Goal: Information Seeking & Learning: Compare options

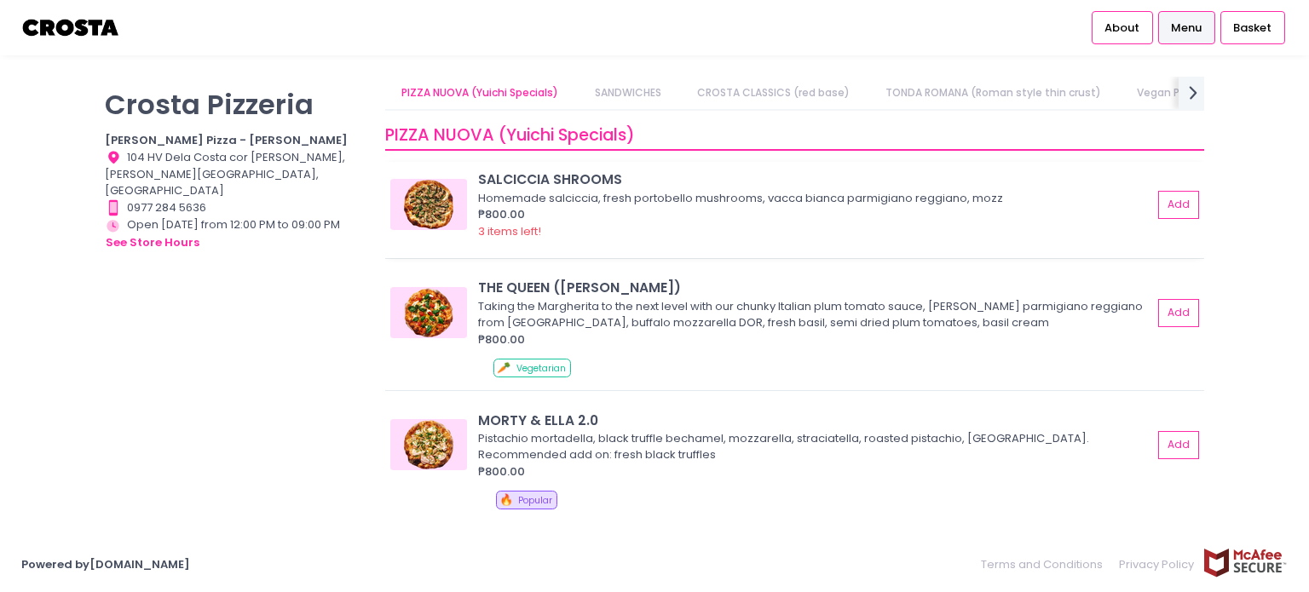
scroll to position [85, 0]
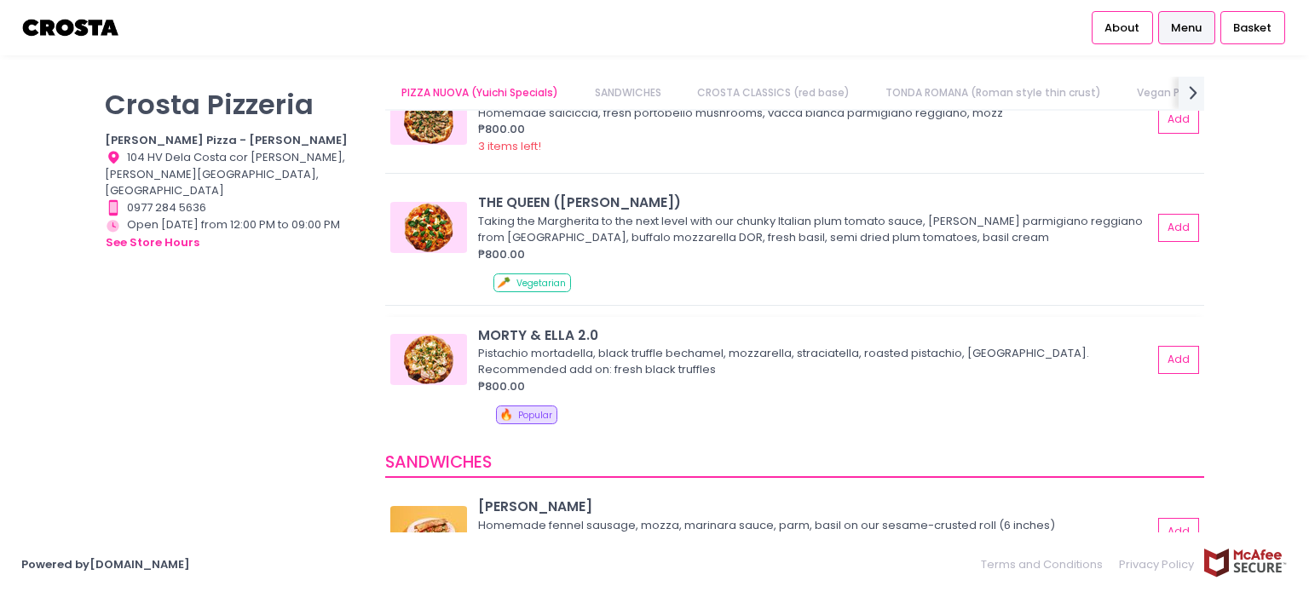
click at [441, 374] on img at bounding box center [428, 359] width 77 height 51
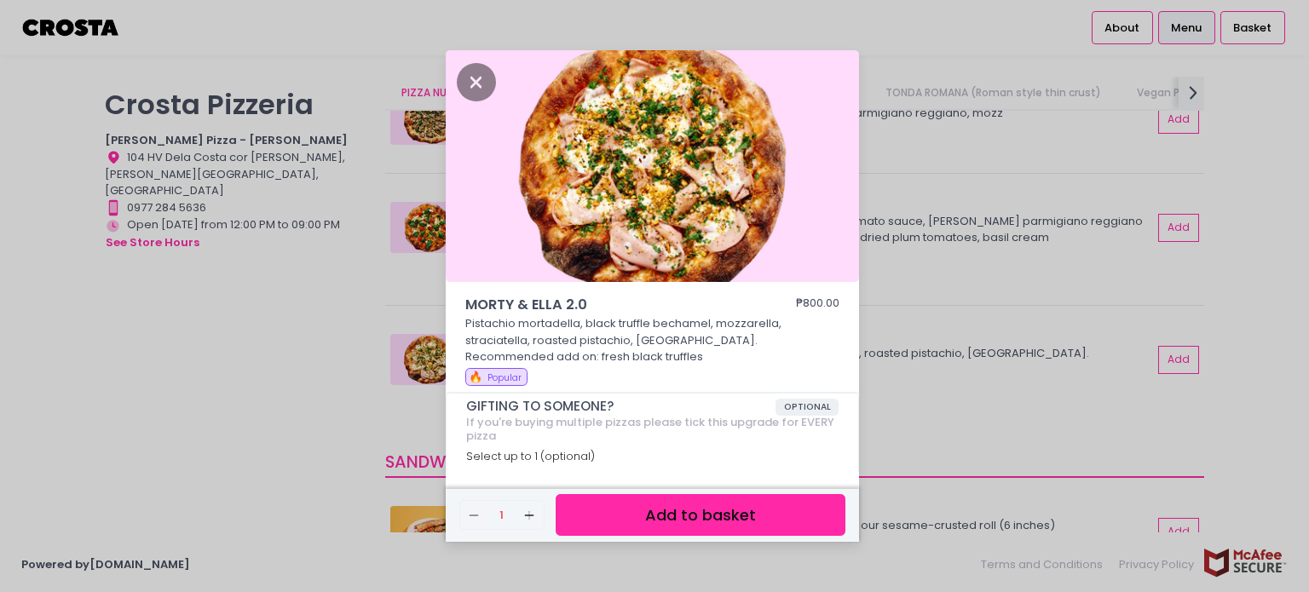
click at [897, 413] on div "MORTY & [PERSON_NAME] 2.0 ₱800.00 Pistachio mortadella, black truffle bechamel,…" at bounding box center [654, 296] width 1309 height 592
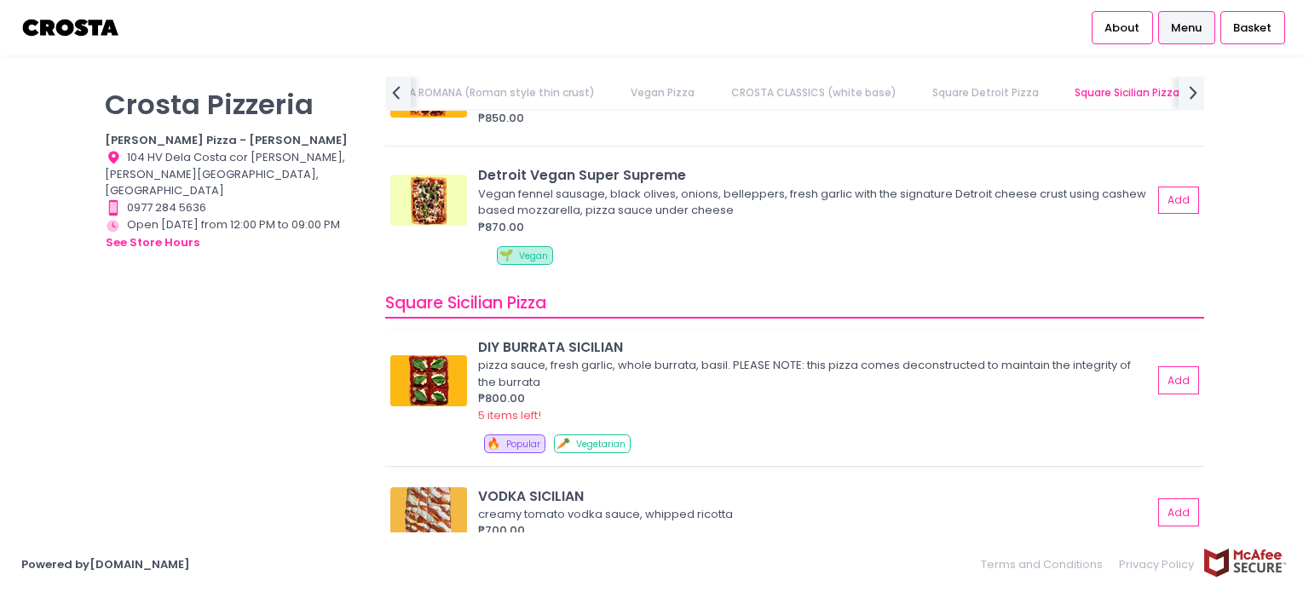
scroll to position [2471, 0]
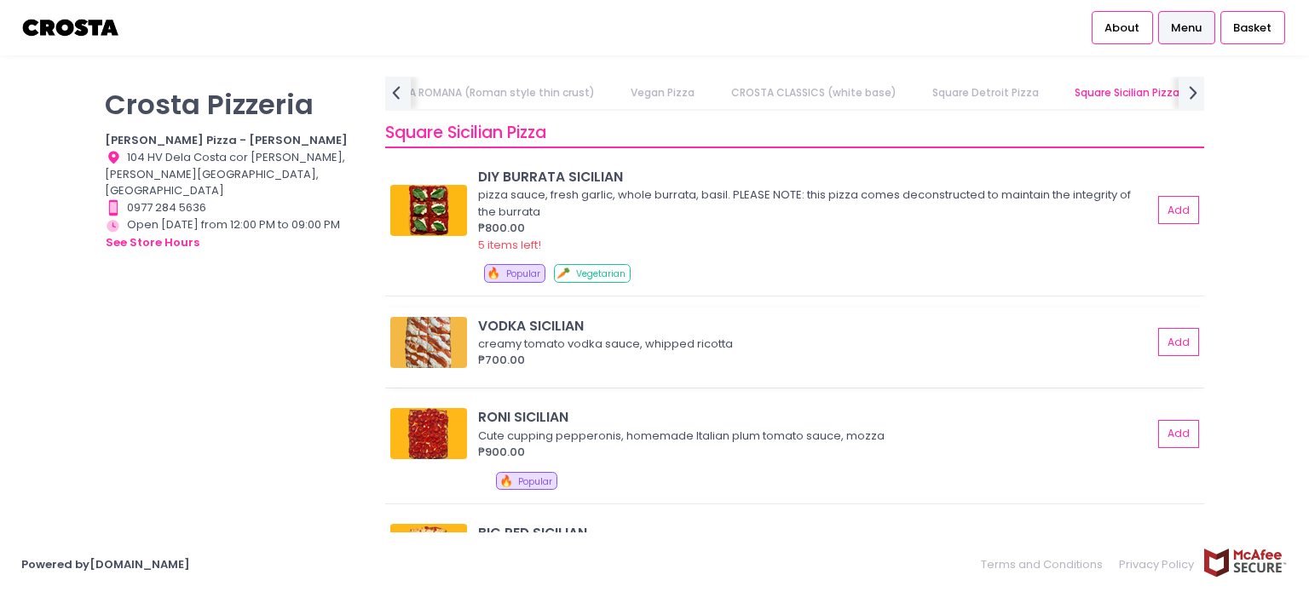
click at [613, 343] on div "creamy tomato vodka sauce, whipped ricotta" at bounding box center [812, 344] width 669 height 17
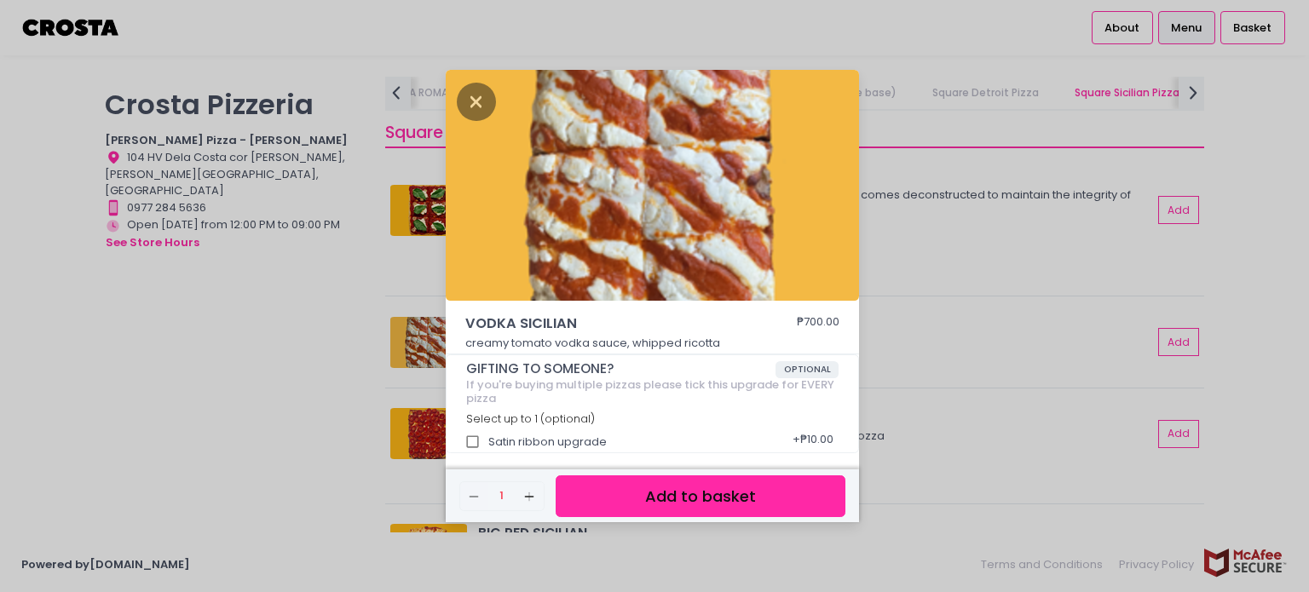
click at [924, 344] on div "VODKA SICILIAN ₱700.00 creamy tomato vodka sauce, whipped ricotta GIFTING TO SO…" at bounding box center [654, 296] width 1309 height 592
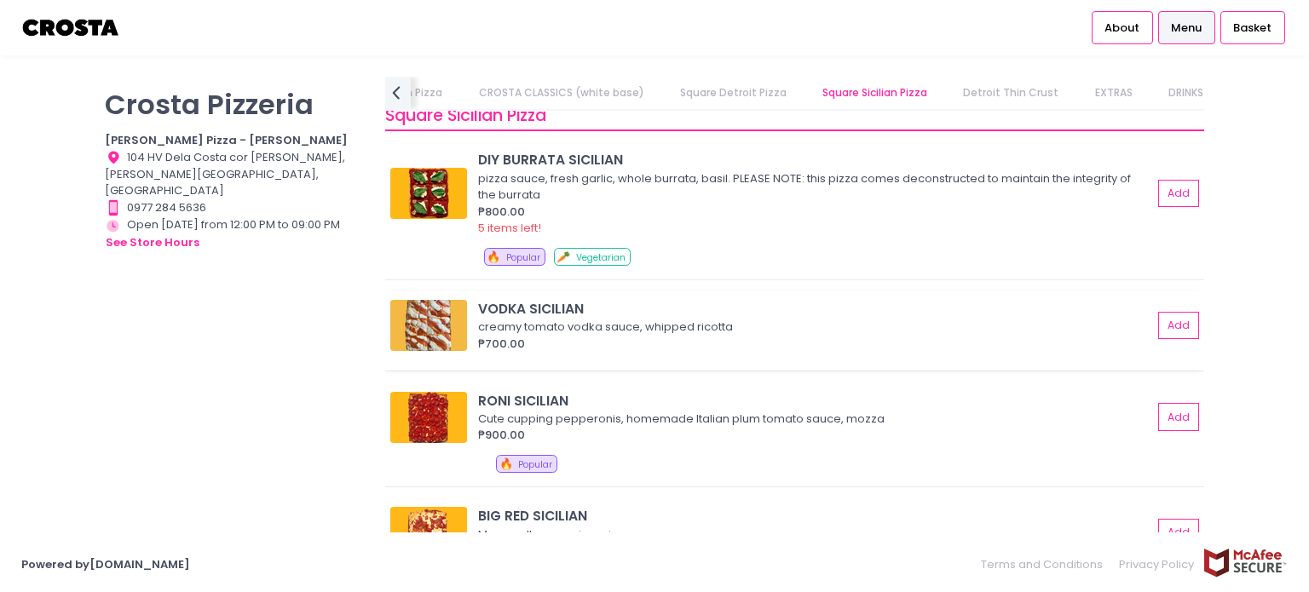
scroll to position [2571, 0]
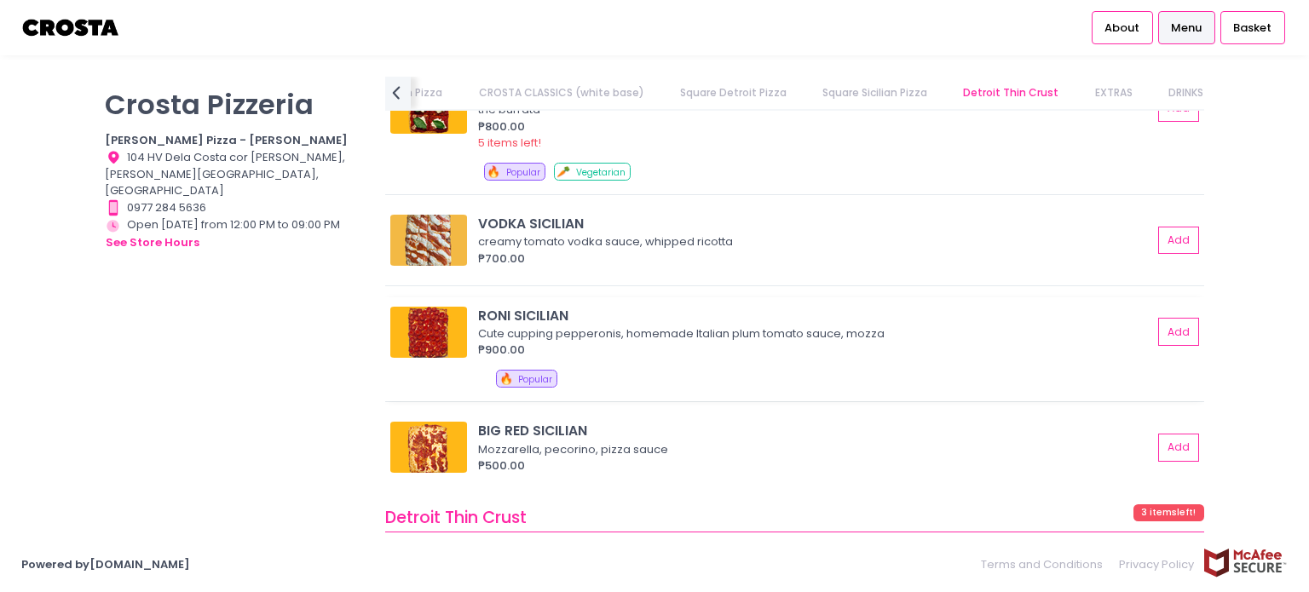
click at [690, 316] on div "RONI SICILIAN" at bounding box center [815, 316] width 674 height 20
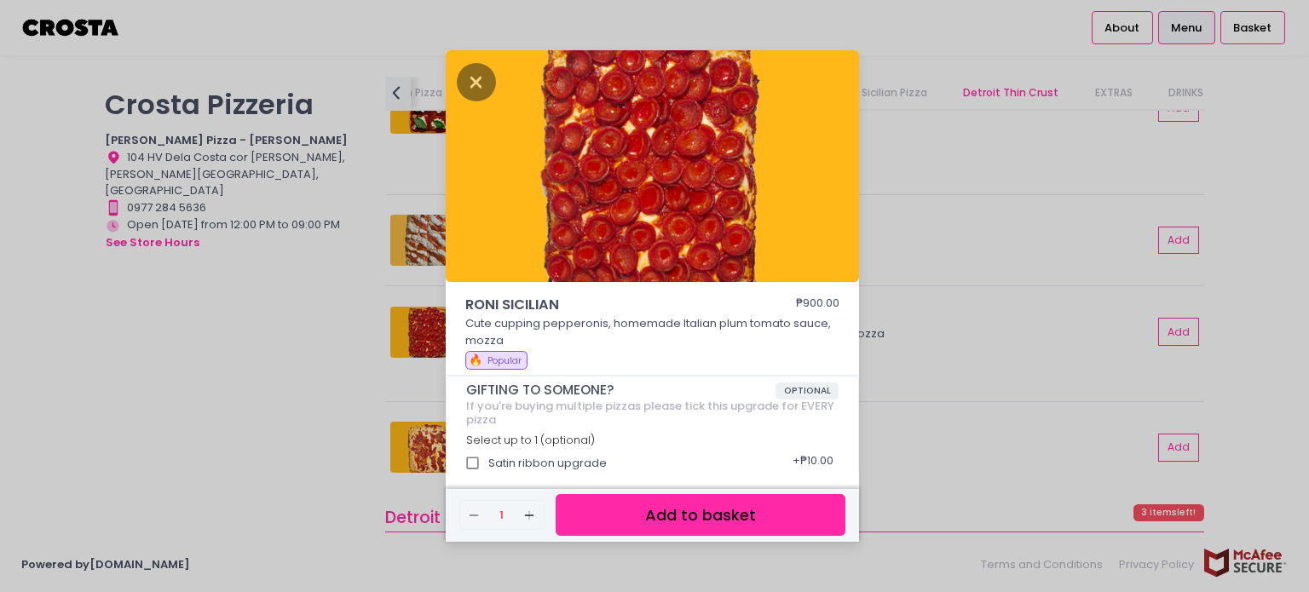
click at [945, 324] on div "[PERSON_NAME] SICILIAN ₱900.00 Cute cupping pepperonis, homemade Italian plum t…" at bounding box center [654, 296] width 1309 height 592
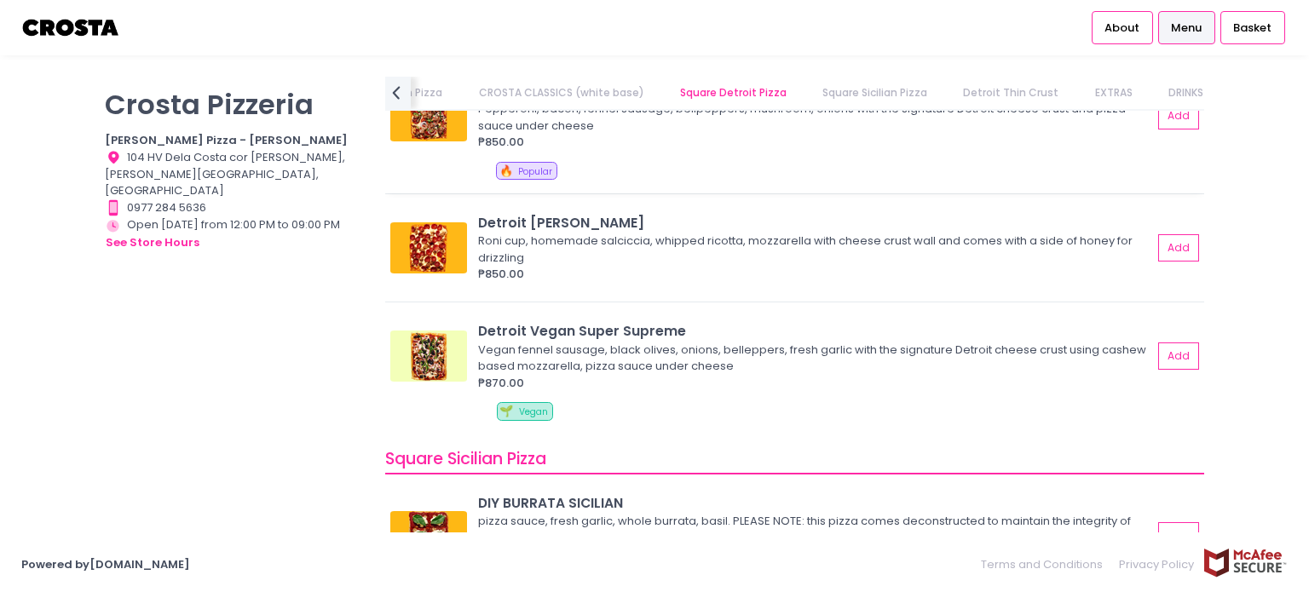
scroll to position [1975, 0]
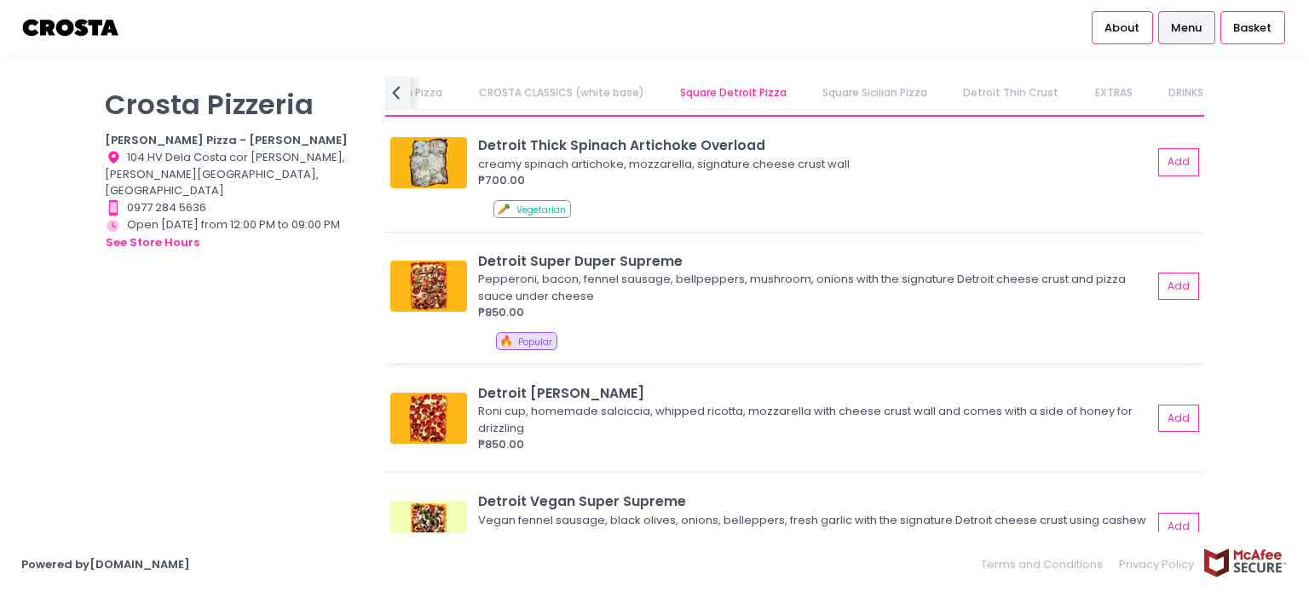
click at [712, 289] on div "Pepperoni, bacon, fennel sausage, bellpeppers, mushroom, onions with the signat…" at bounding box center [812, 287] width 669 height 33
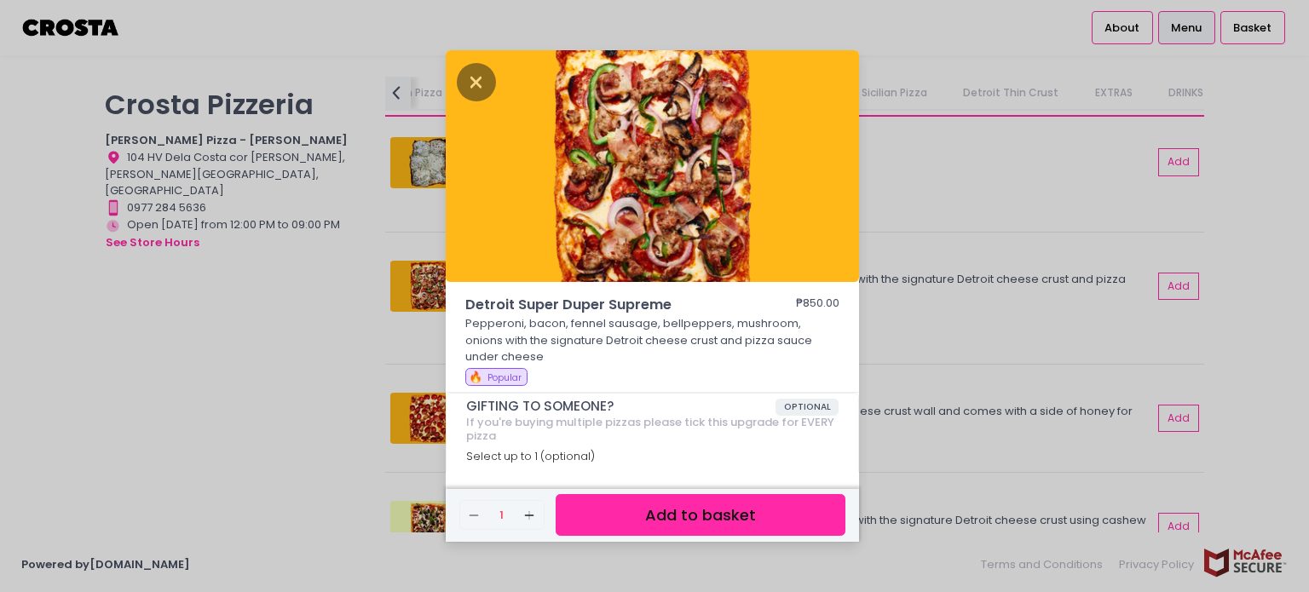
click at [931, 355] on div "Detroit Super Duper Supreme ₱850.00 Pepperoni, bacon, fennel sausage, bellpeppe…" at bounding box center [654, 296] width 1309 height 592
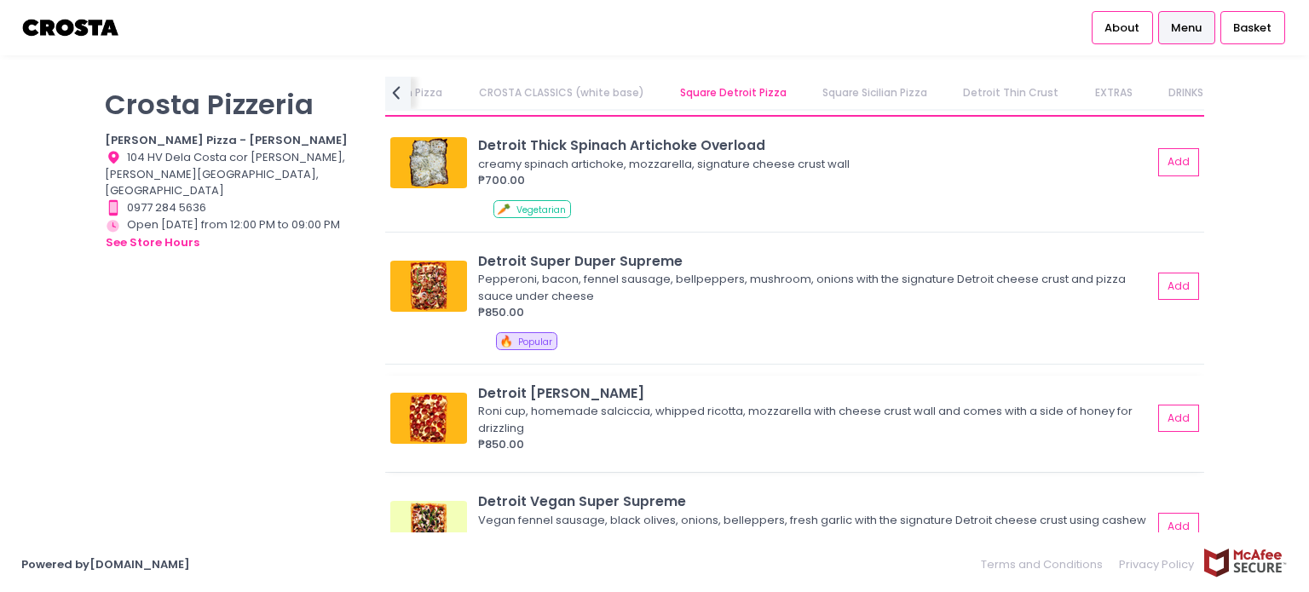
click at [632, 460] on div "Detroit [PERSON_NAME] [PERSON_NAME] cup, homemade [PERSON_NAME], whipped ricott…" at bounding box center [794, 424] width 819 height 96
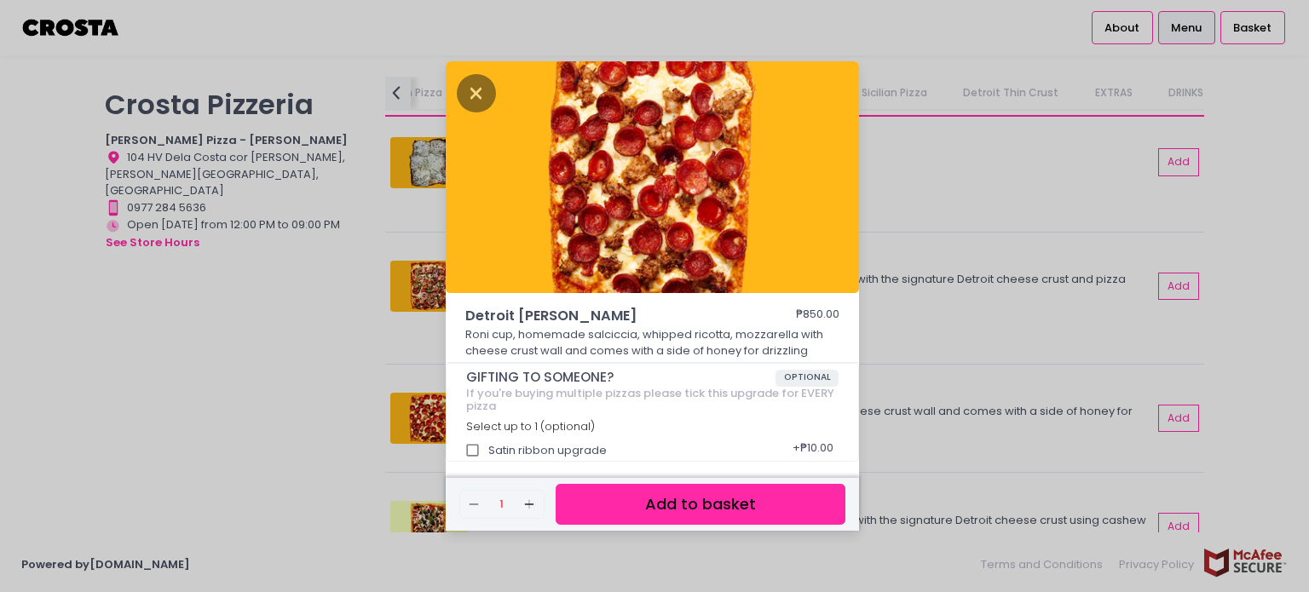
click at [948, 374] on div "Detroit [PERSON_NAME] ₱850.00 [PERSON_NAME] cup, homemade [PERSON_NAME], whippe…" at bounding box center [654, 296] width 1309 height 592
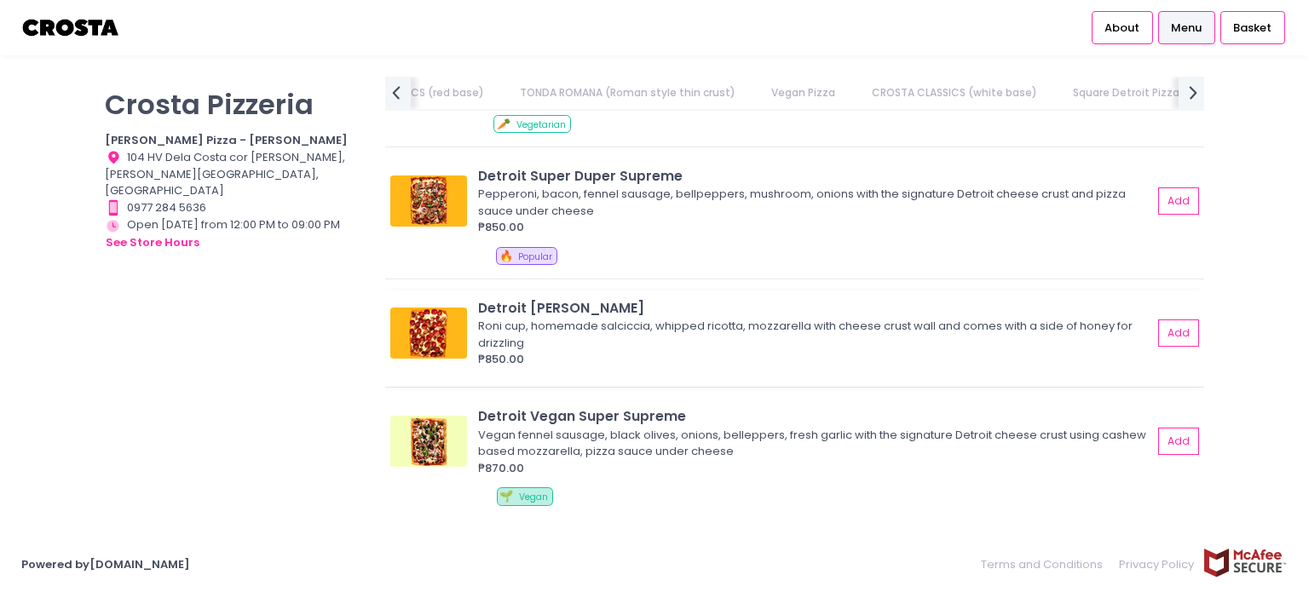
scroll to position [0, 528]
click at [689, 344] on div "Roni cup, homemade salciccia, whipped ricotta, mozzarella with cheese crust wal…" at bounding box center [812, 334] width 669 height 33
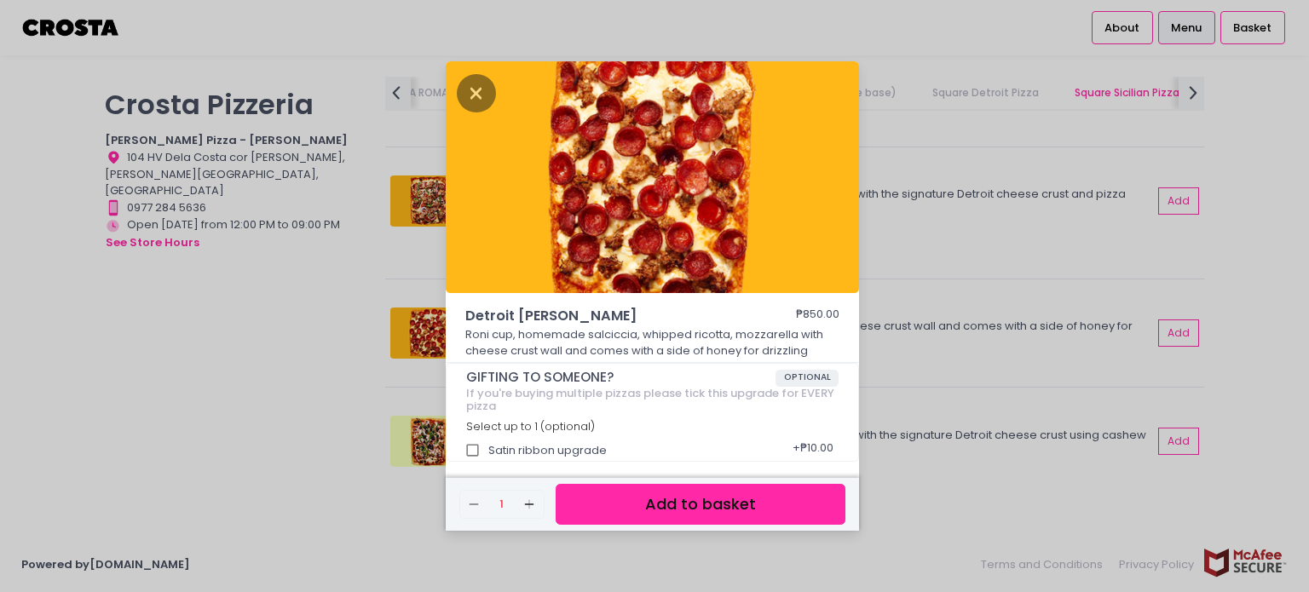
click at [980, 356] on div "Detroit [PERSON_NAME] ₱850.00 [PERSON_NAME] cup, homemade [PERSON_NAME], whippe…" at bounding box center [654, 296] width 1309 height 592
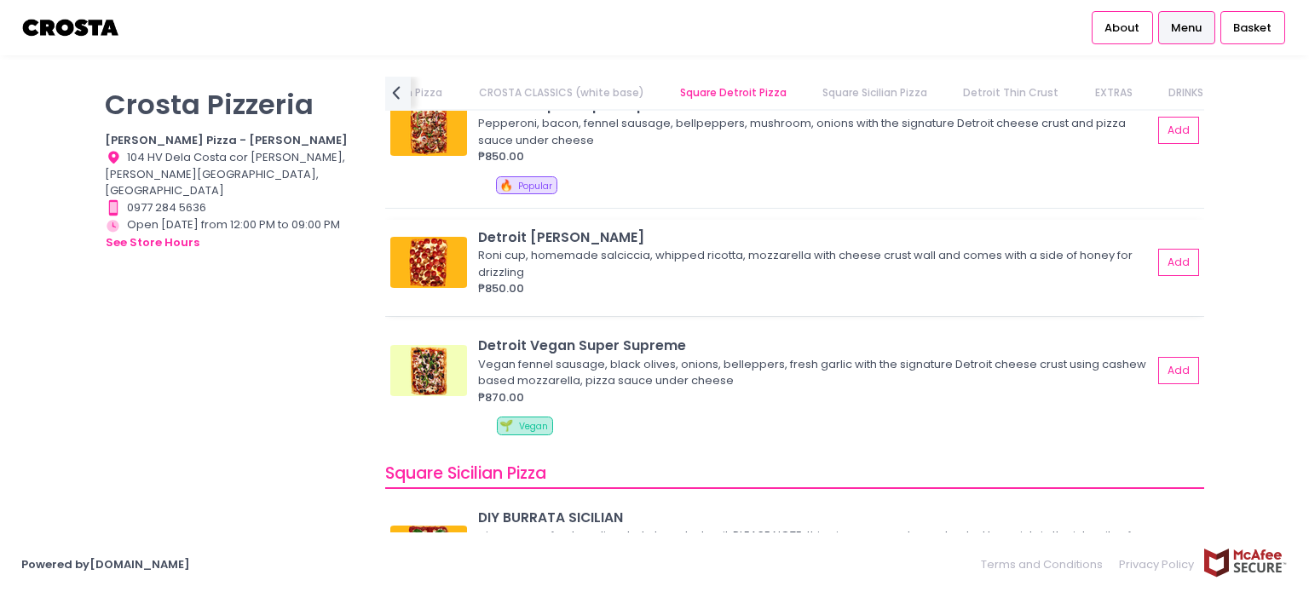
scroll to position [1960, 0]
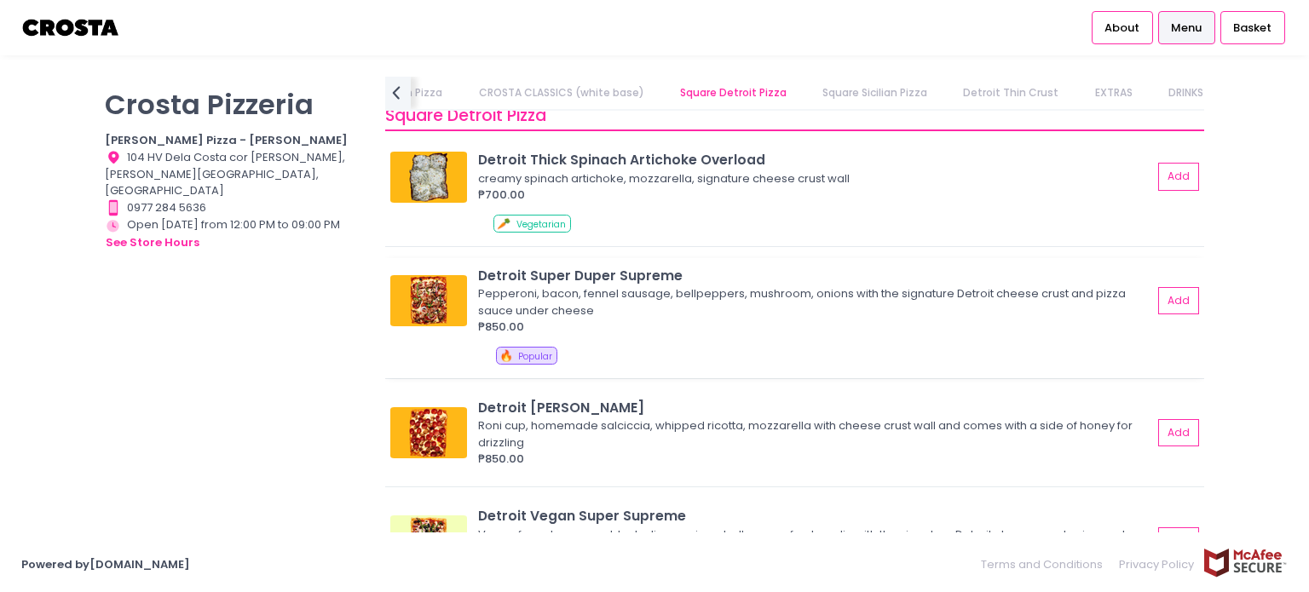
click at [412, 303] on img at bounding box center [428, 300] width 77 height 51
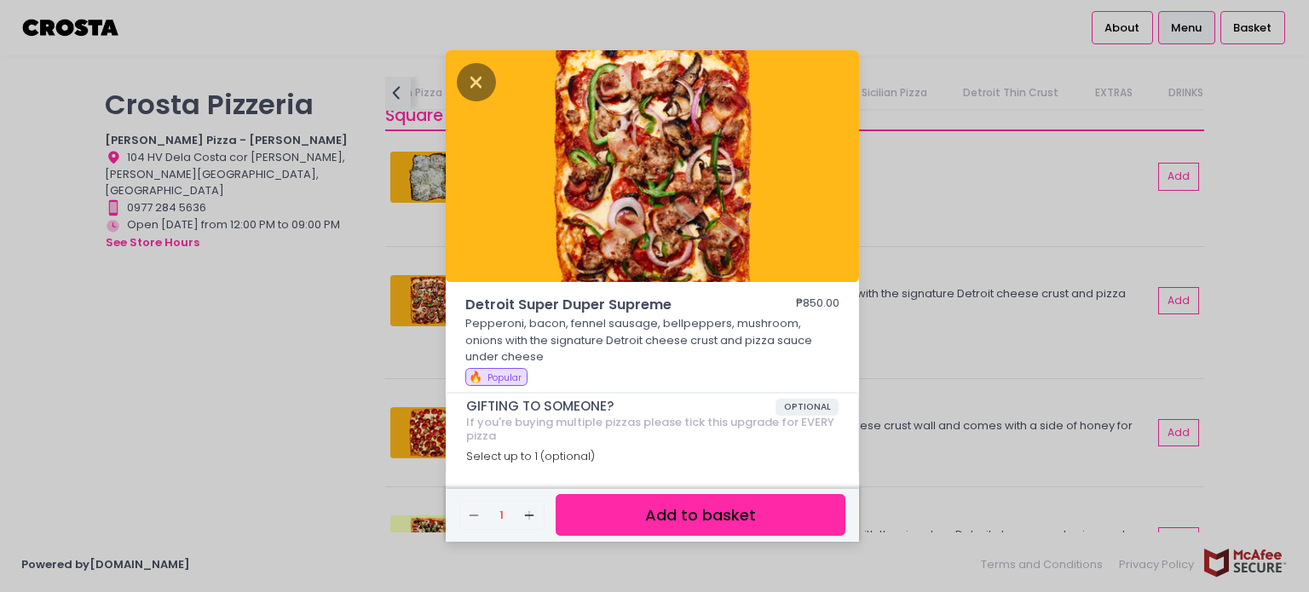
click at [1048, 463] on div "Detroit Super Duper Supreme ₱850.00 Pepperoni, bacon, fennel sausage, bellpeppe…" at bounding box center [654, 296] width 1309 height 592
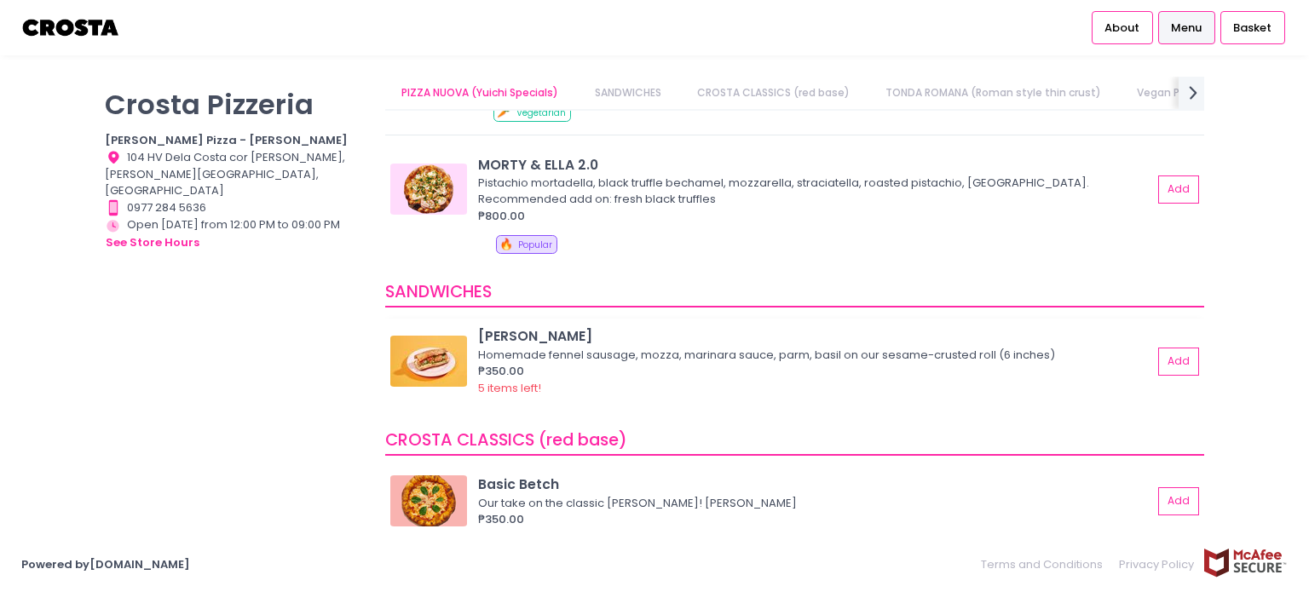
scroll to position [85, 0]
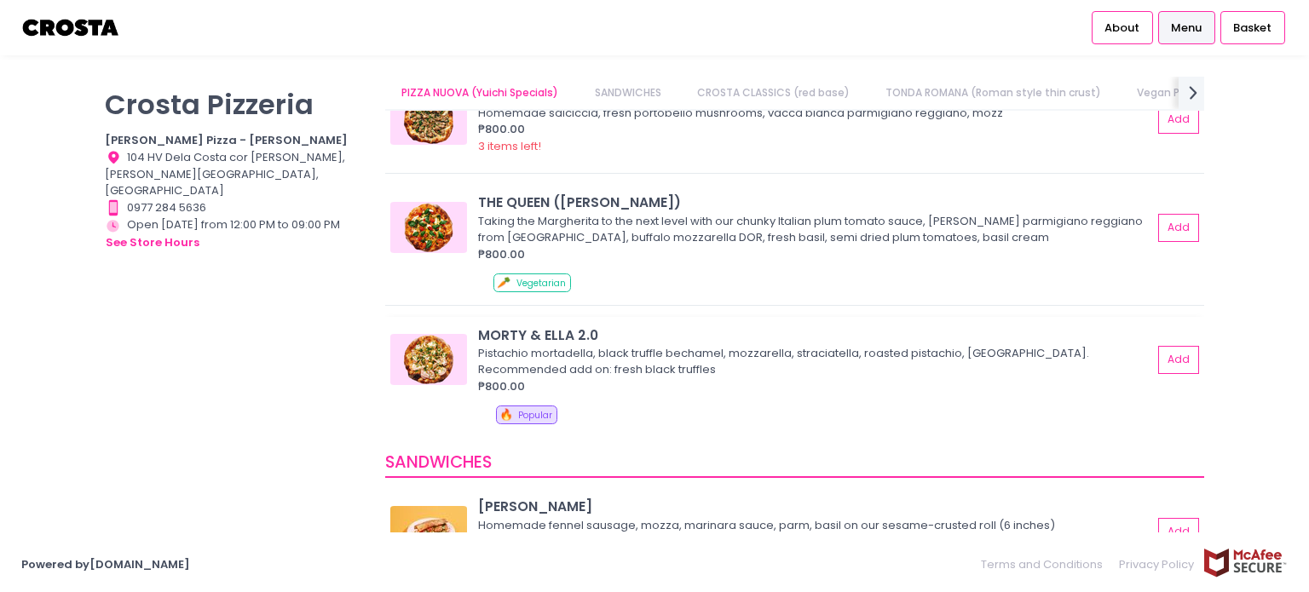
click at [433, 357] on img at bounding box center [428, 359] width 77 height 51
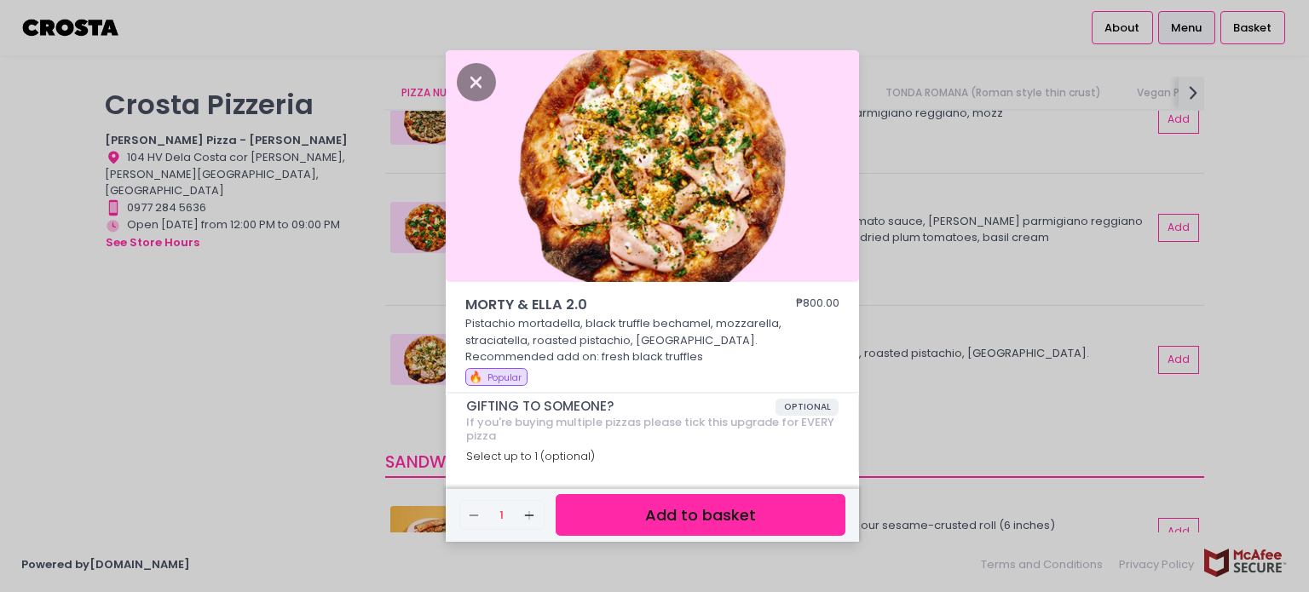
click at [885, 376] on div "MORTY & [PERSON_NAME] 2.0 ₱800.00 Pistachio mortadella, black truffle bechamel,…" at bounding box center [654, 296] width 1309 height 592
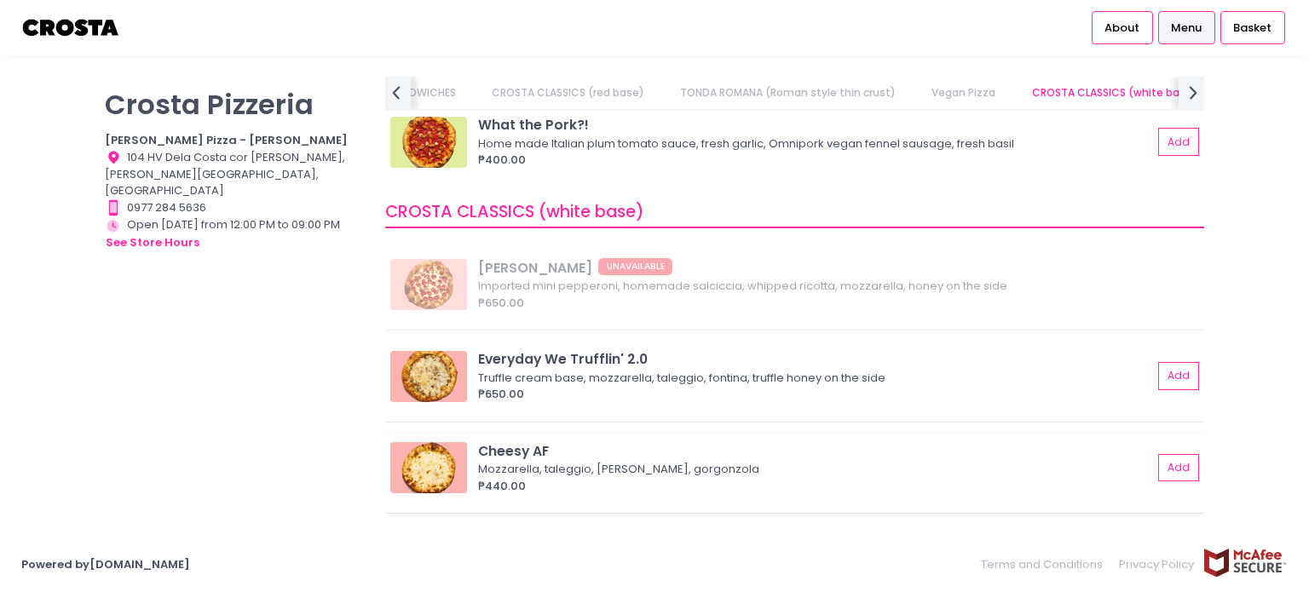
scroll to position [0, 388]
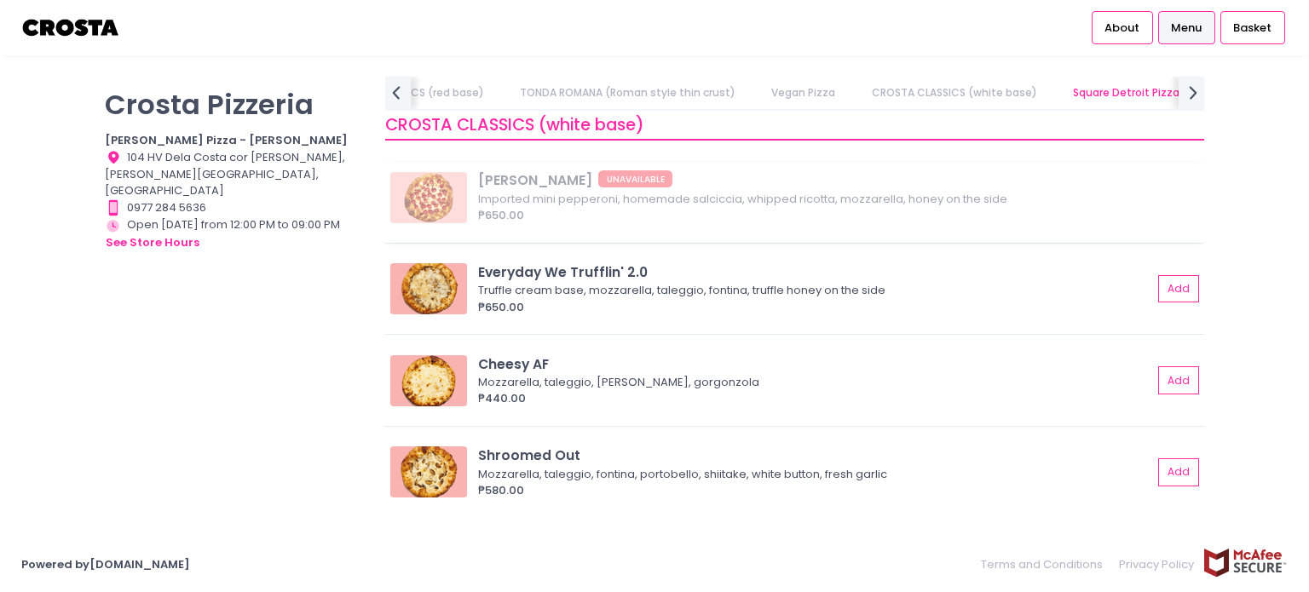
click at [433, 196] on div "[PERSON_NAME] UNAVAILABLE Imported mini pepperoni, homemade [PERSON_NAME], whip…" at bounding box center [794, 203] width 819 height 80
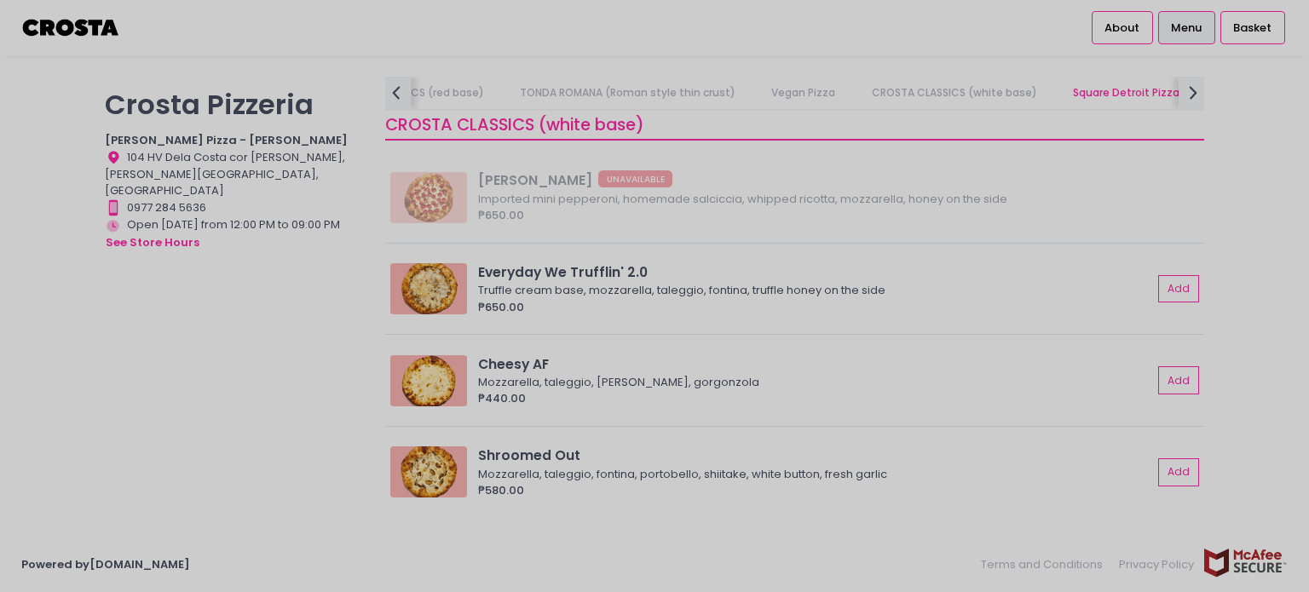
click at [989, 295] on div at bounding box center [654, 296] width 1309 height 592
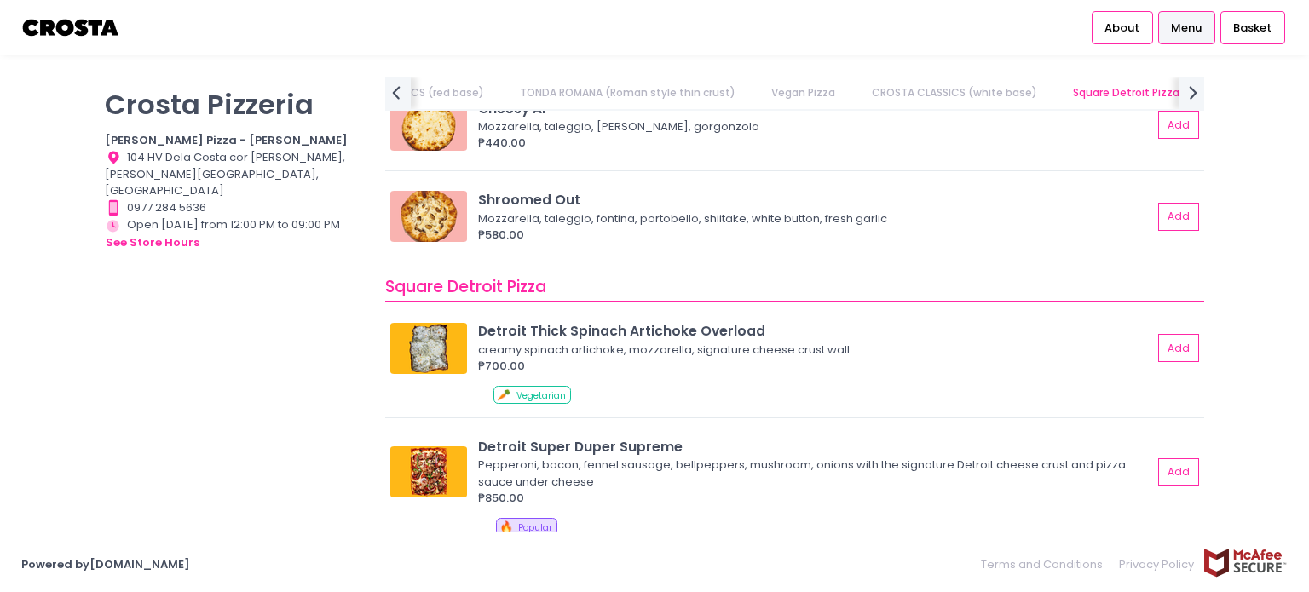
scroll to position [1875, 0]
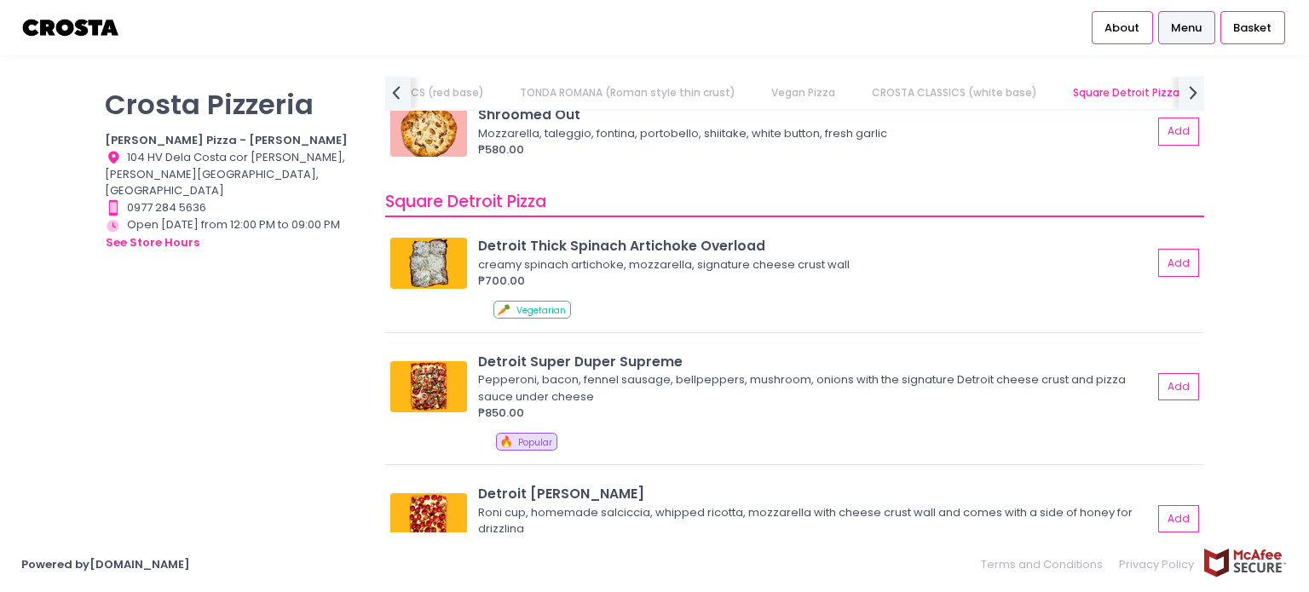
click at [429, 372] on img at bounding box center [428, 386] width 77 height 51
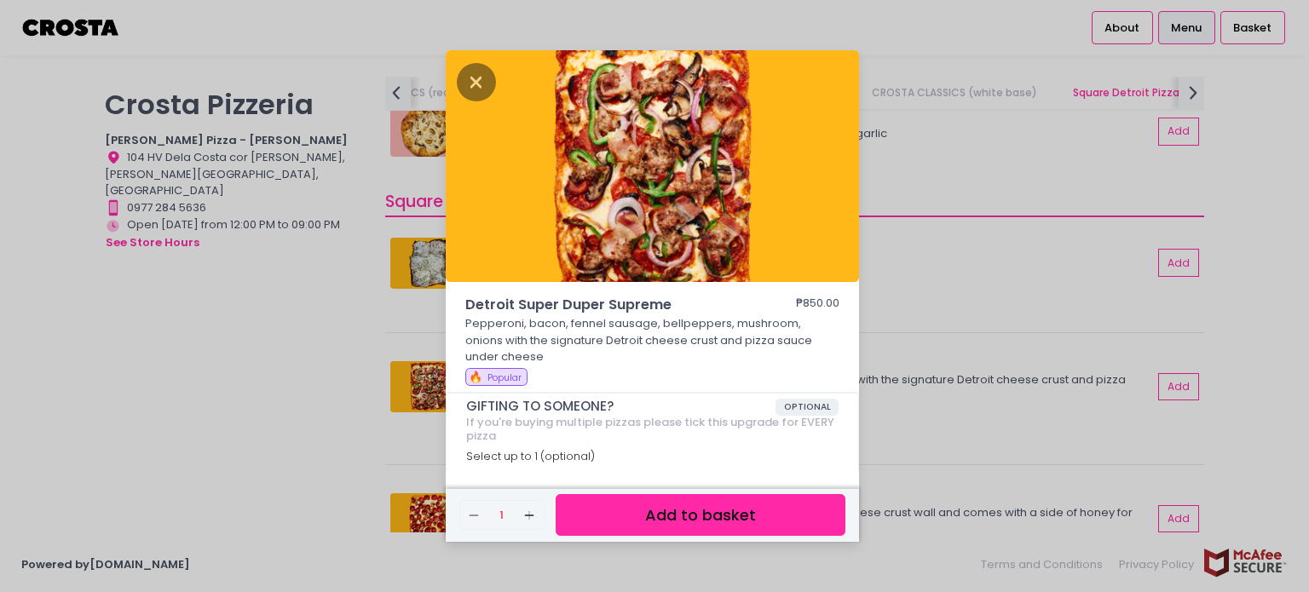
click at [918, 294] on div "Detroit Super Duper Supreme ₱850.00 Pepperoni, bacon, fennel sausage, bellpeppe…" at bounding box center [654, 296] width 1309 height 592
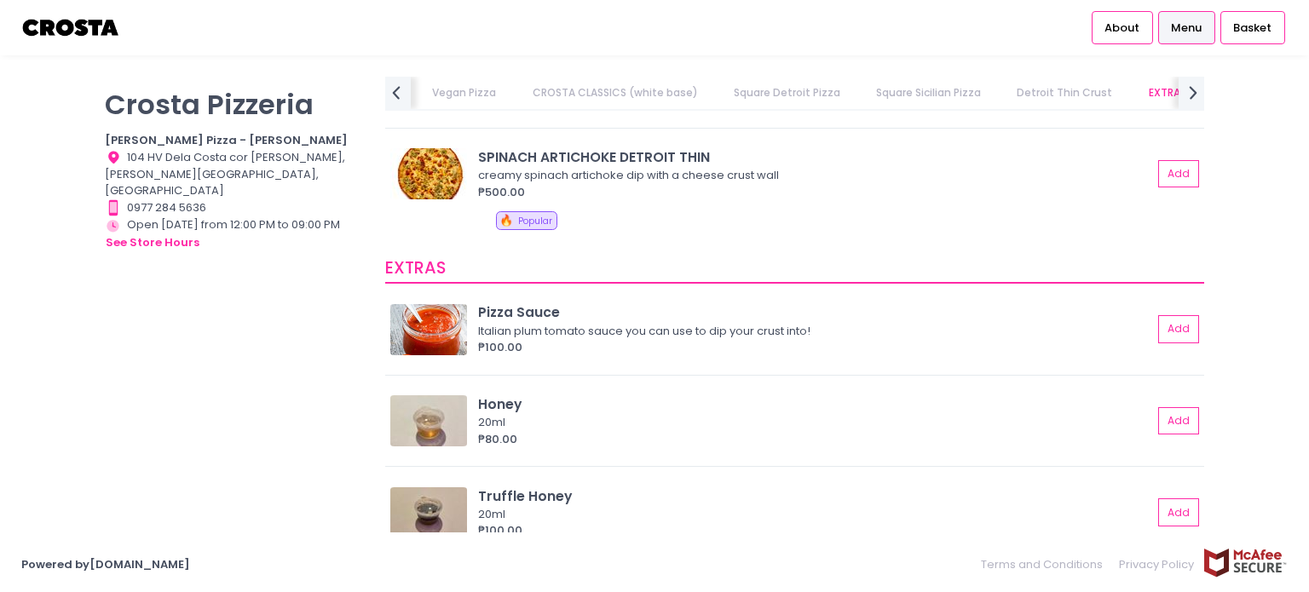
scroll to position [2898, 0]
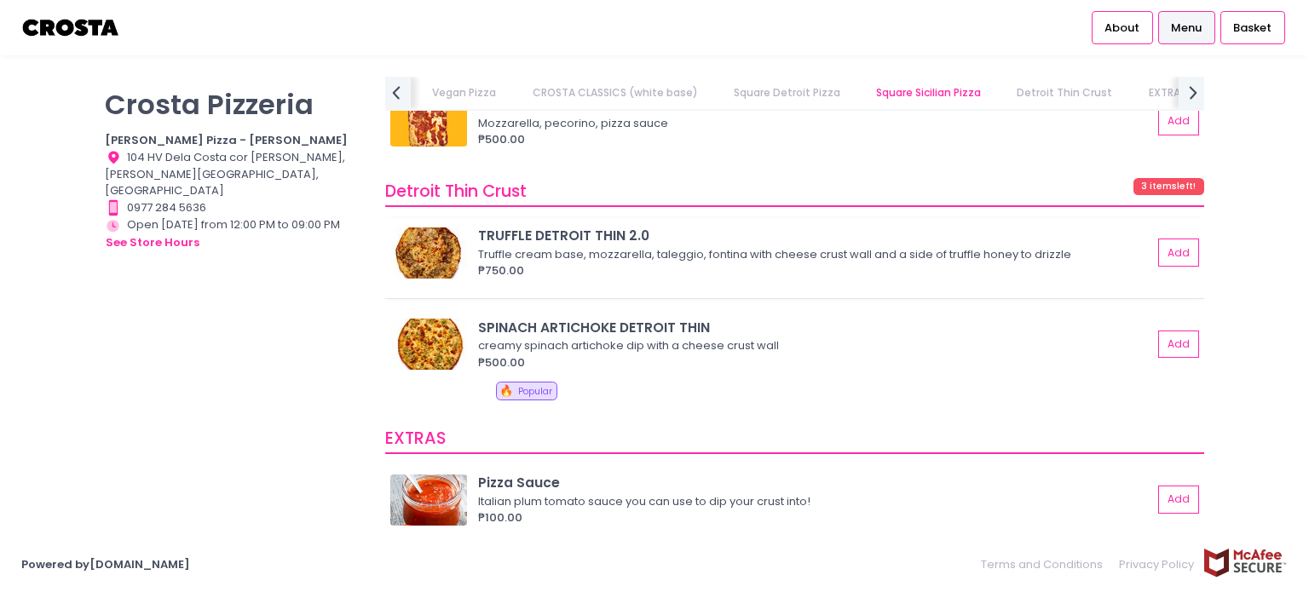
click at [424, 249] on img at bounding box center [428, 253] width 77 height 51
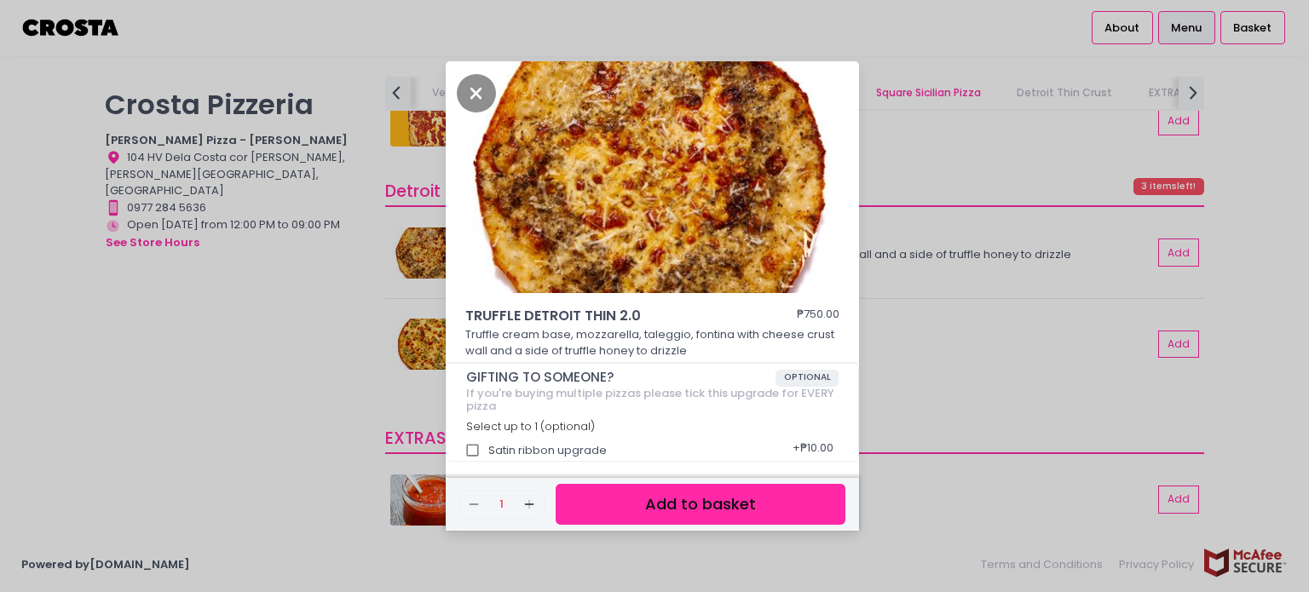
click at [876, 282] on div "TRUFFLE DETROIT THIN 2.0 ₱750.00 Truffle cream base, mozzarella, taleggio, font…" at bounding box center [654, 296] width 1309 height 592
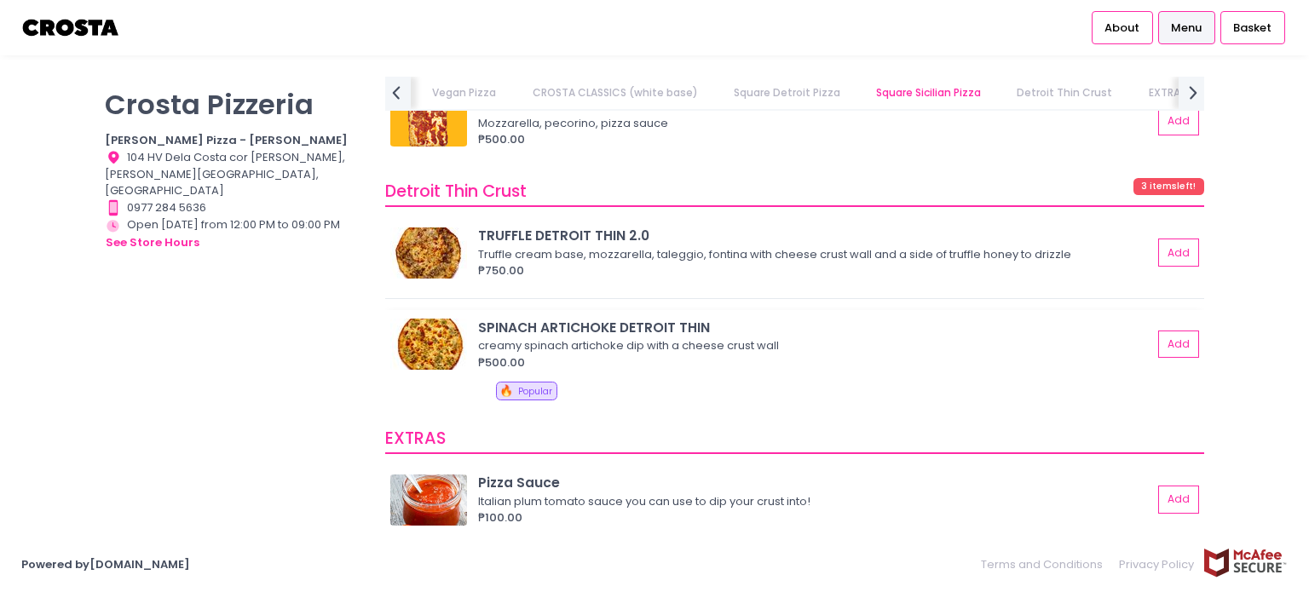
click at [424, 326] on img at bounding box center [428, 344] width 77 height 51
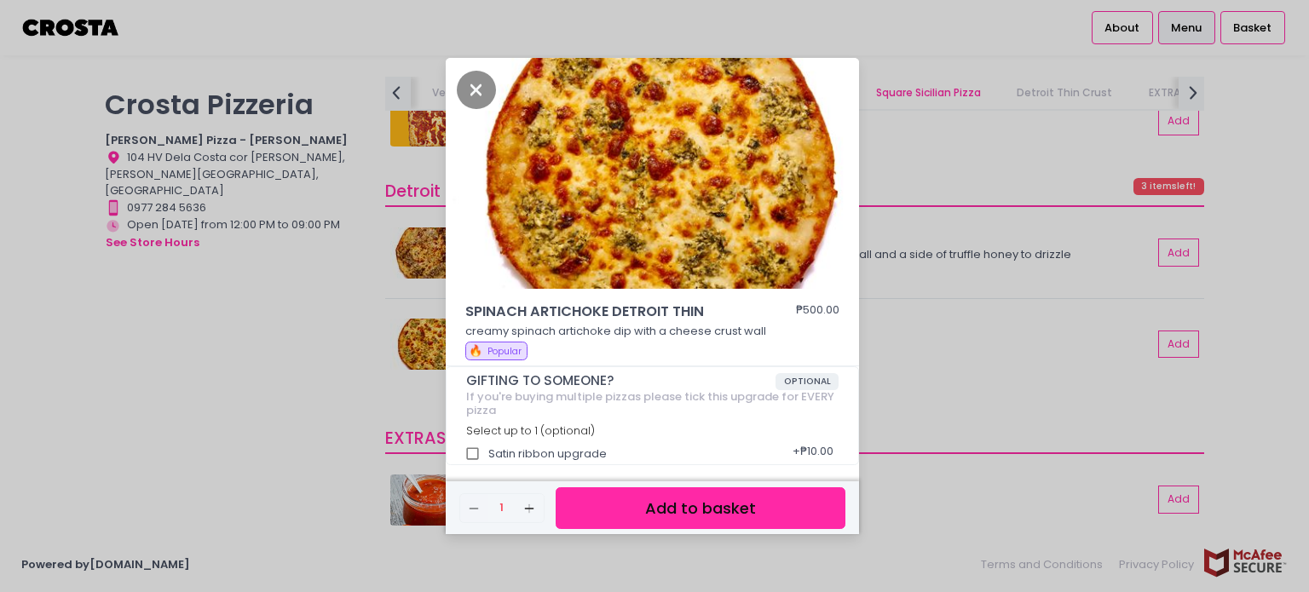
click at [914, 285] on div "SPINACH ARTICHOKE DETROIT THIN ₱500.00 creamy spinach artichoke dip with a chee…" at bounding box center [654, 296] width 1309 height 592
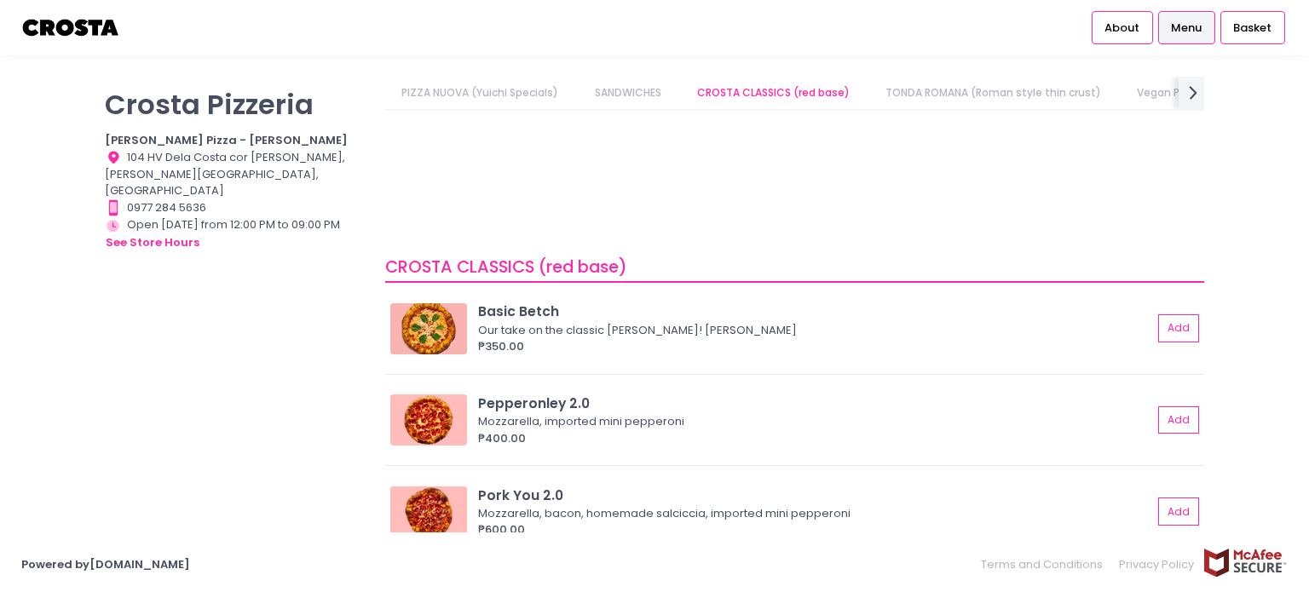
scroll to position [341, 0]
